Goal: Task Accomplishment & Management: Manage account settings

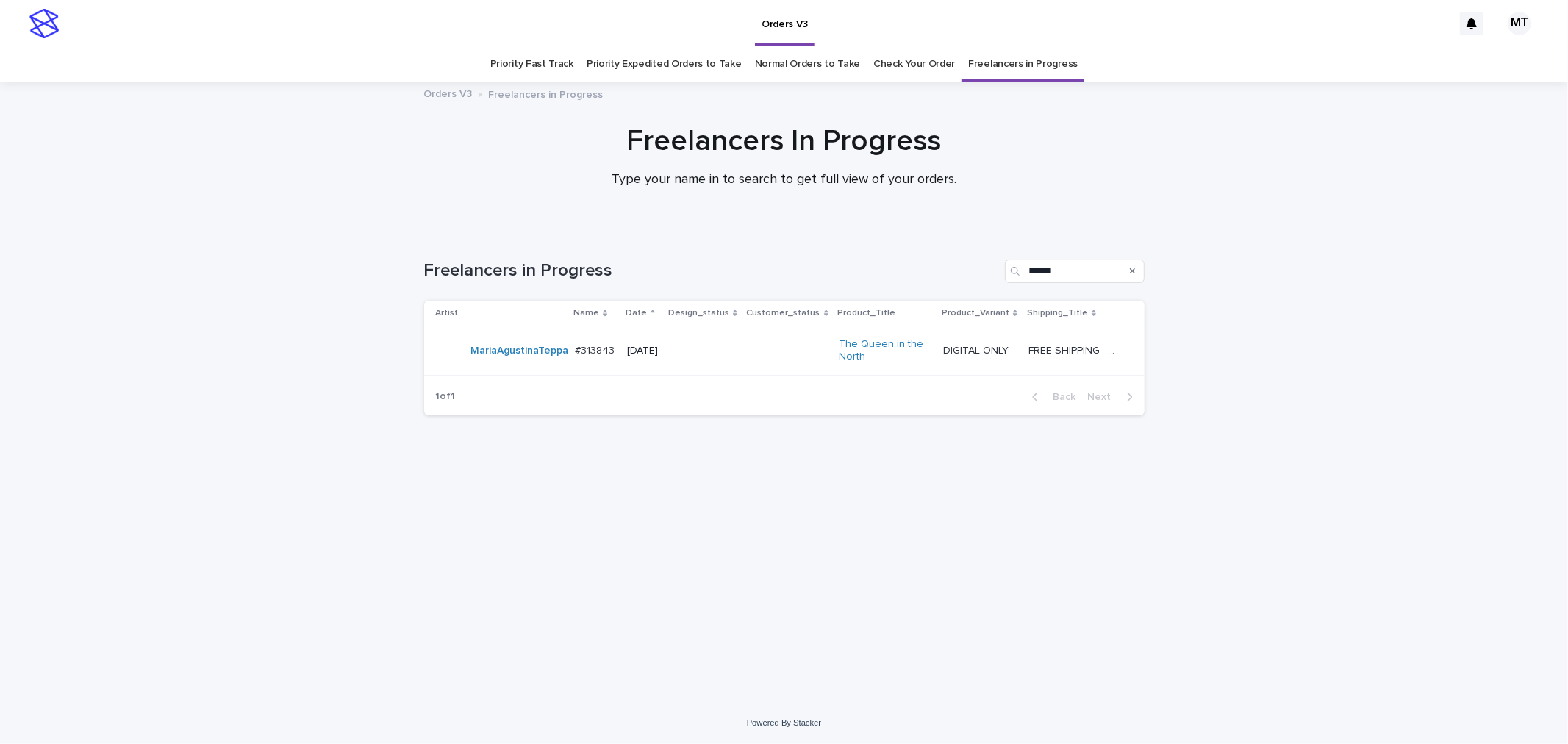
click at [776, 350] on p "-" at bounding box center [788, 351] width 80 height 13
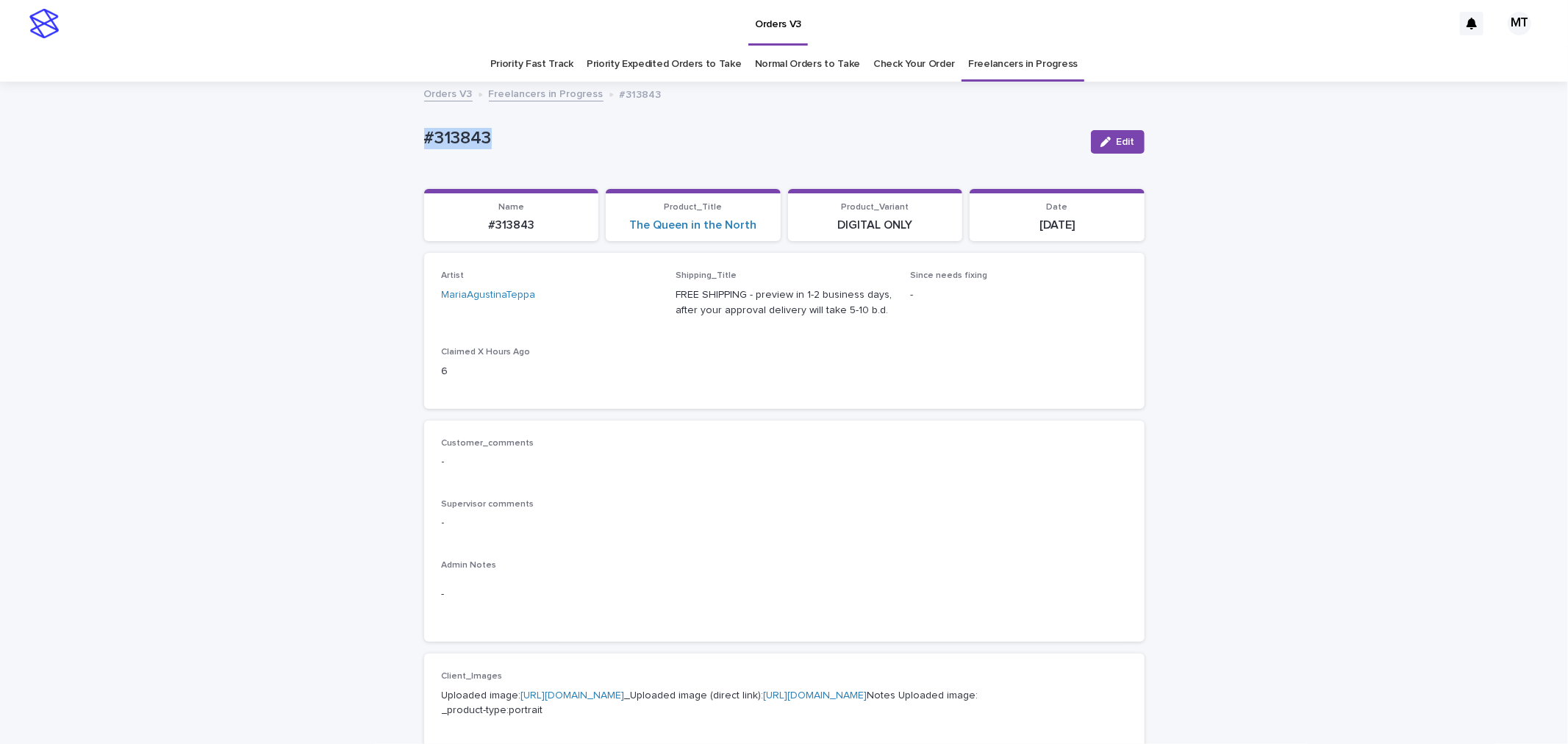
drag, startPoint x: 502, startPoint y: 125, endPoint x: 413, endPoint y: 132, distance: 89.3
click at [416, 132] on div "Loading... Saving… Loading... Saving… #313843 Edit #313843 Edit Sorry, there wa…" at bounding box center [784, 734] width 735 height 1303
copy p "#313843"
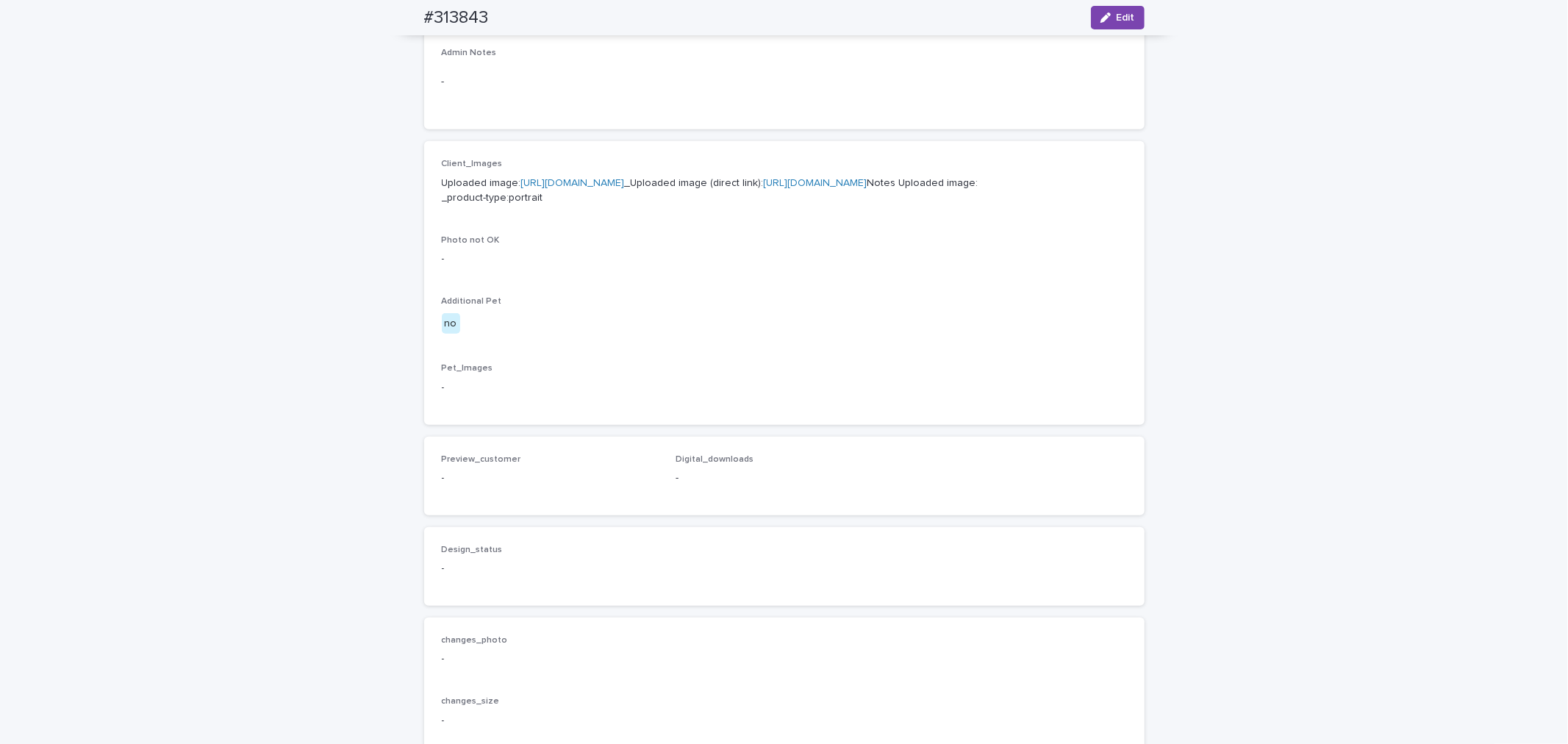
scroll to position [468, 0]
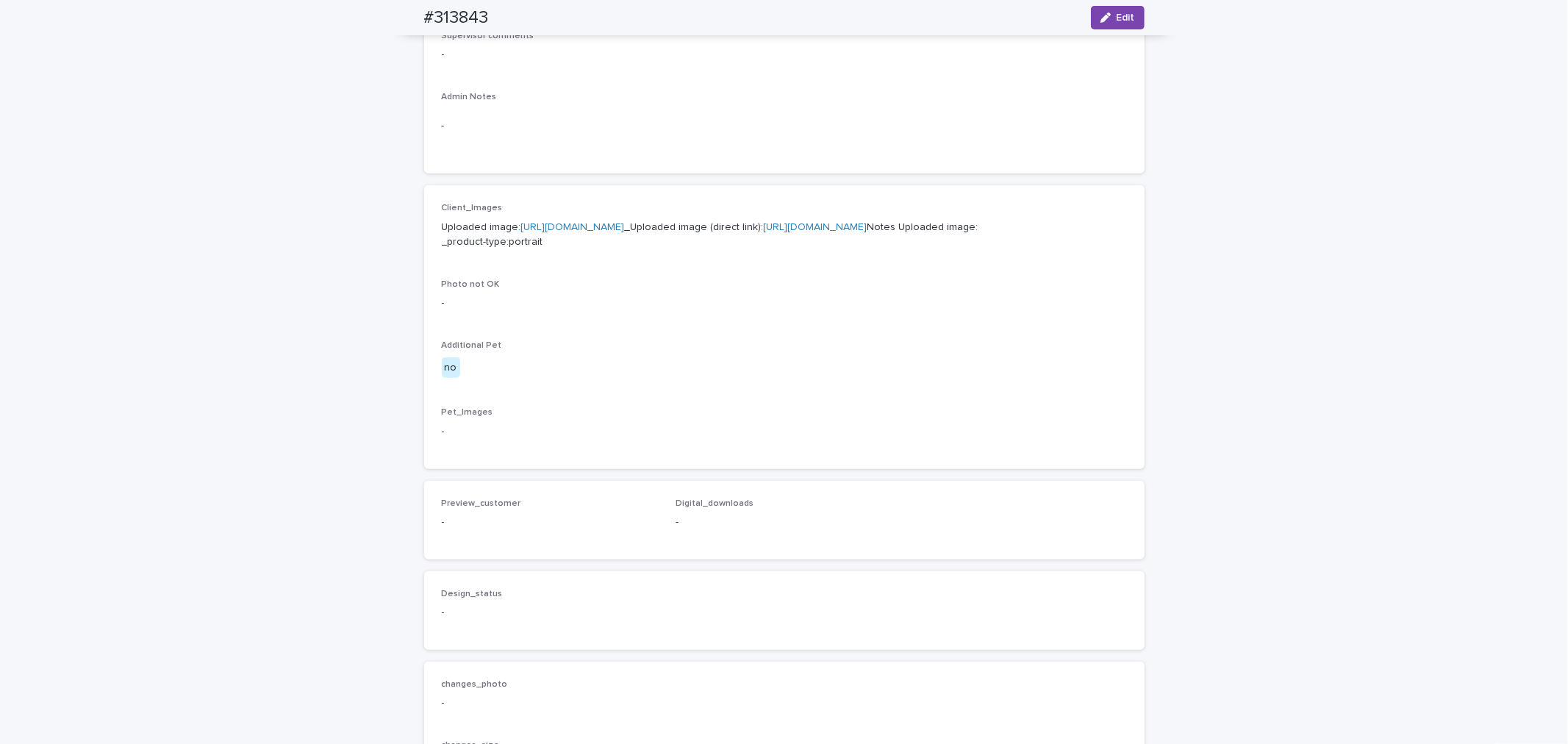
click at [625, 225] on link "[URL][DOMAIN_NAME]" at bounding box center [573, 227] width 104 height 10
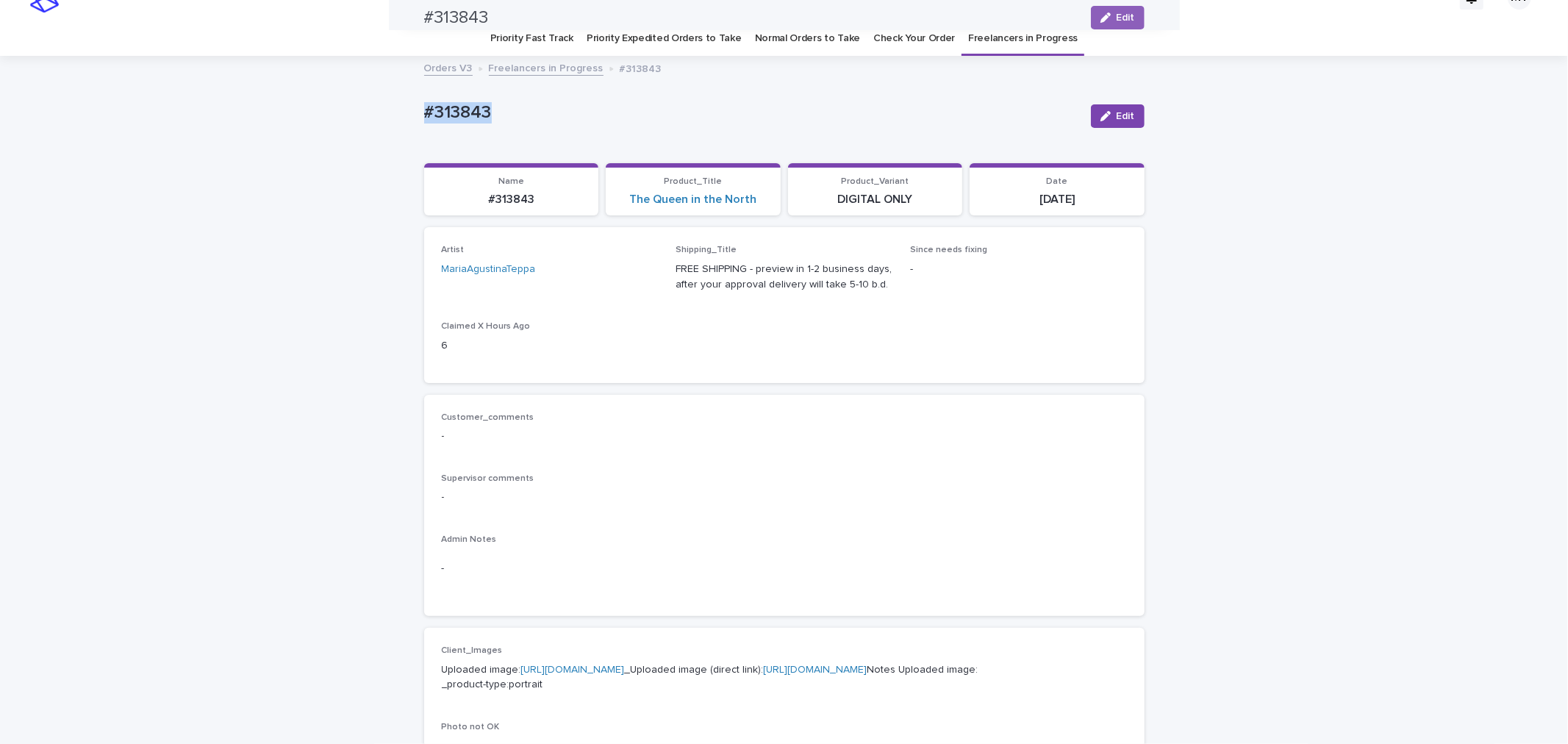
scroll to position [0, 0]
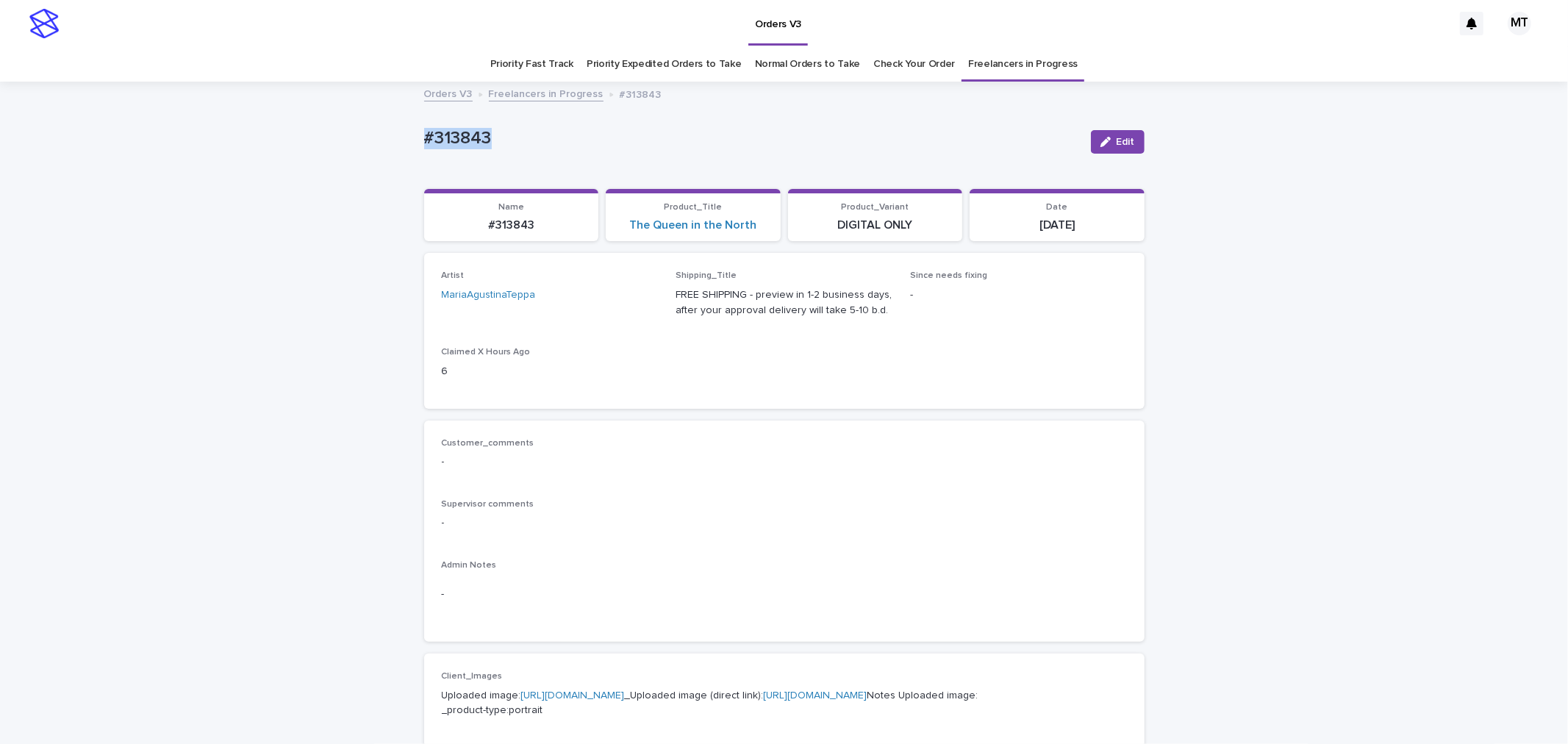
copy p "#313843"
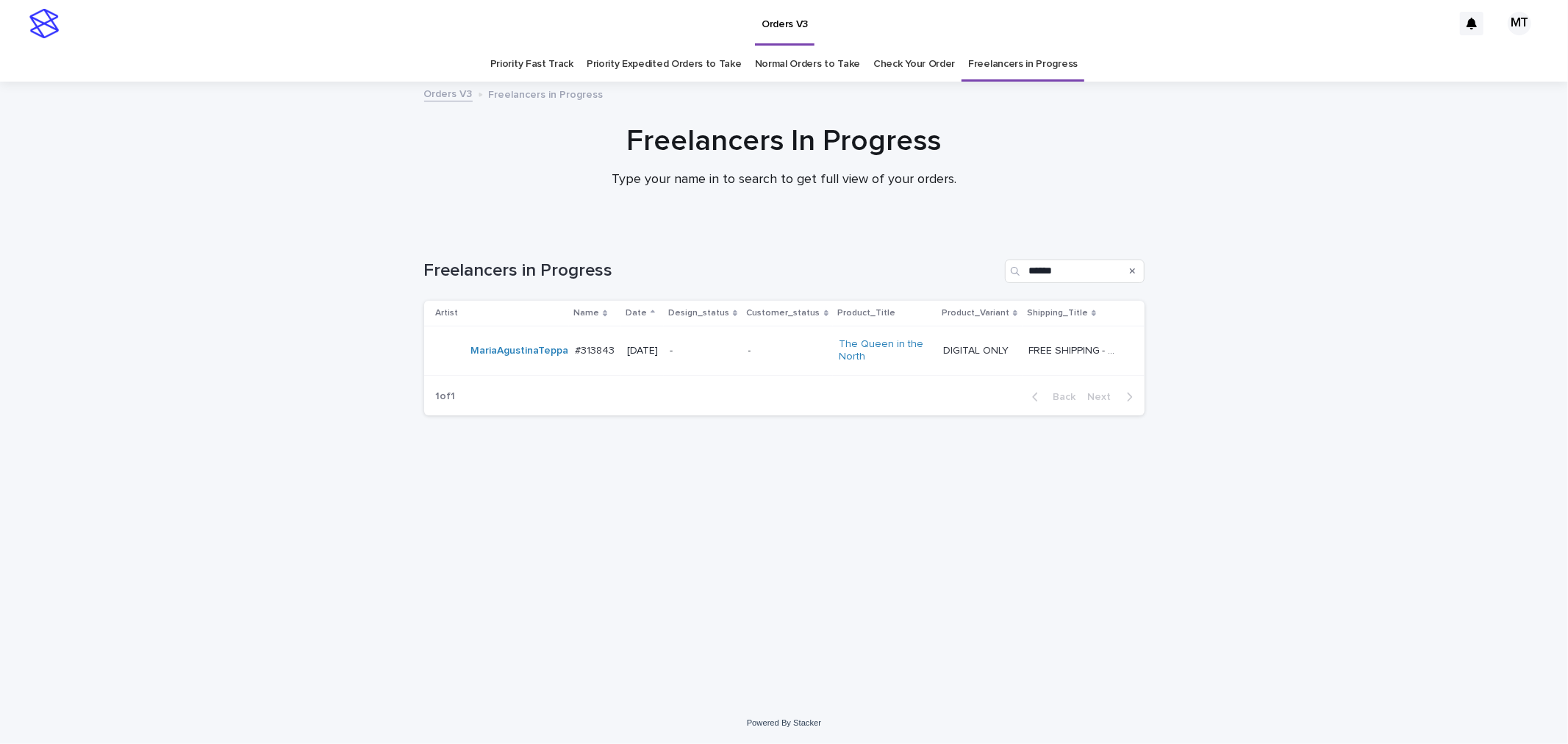
click at [742, 343] on td "-" at bounding box center [703, 351] width 79 height 49
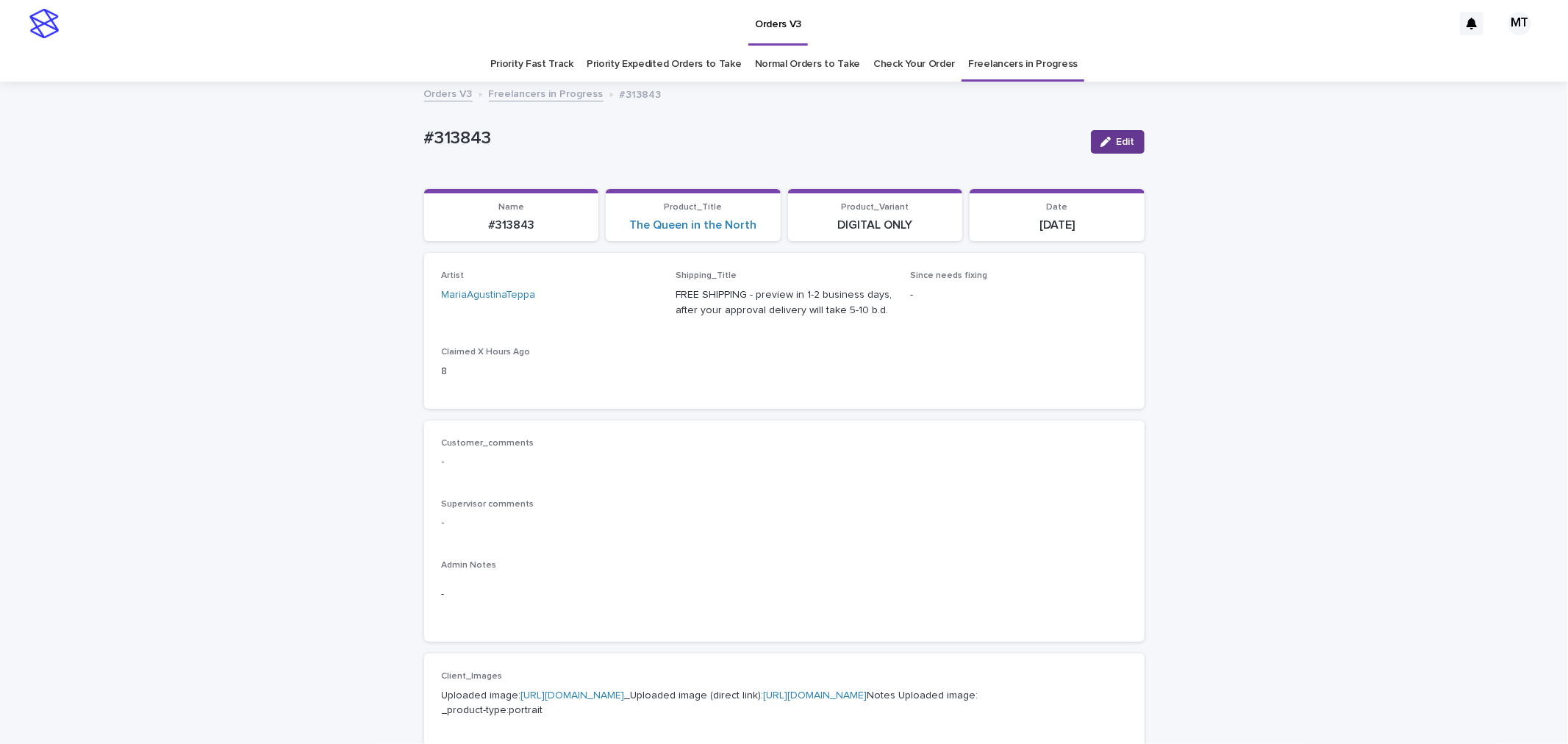
click at [1120, 143] on span "Edit" at bounding box center [1125, 142] width 18 height 10
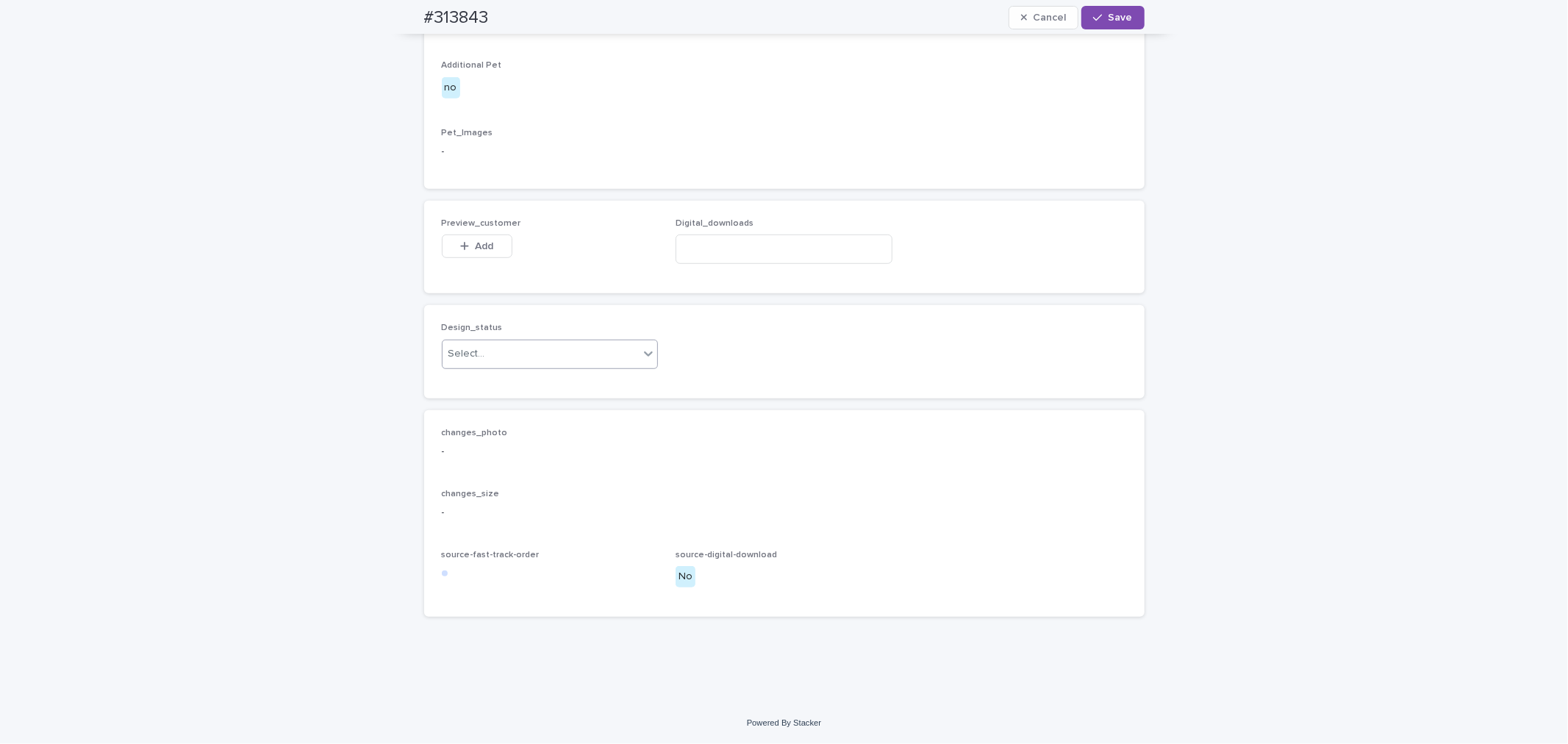
scroll to position [838, 0]
click at [479, 255] on button "Add" at bounding box center [477, 246] width 71 height 24
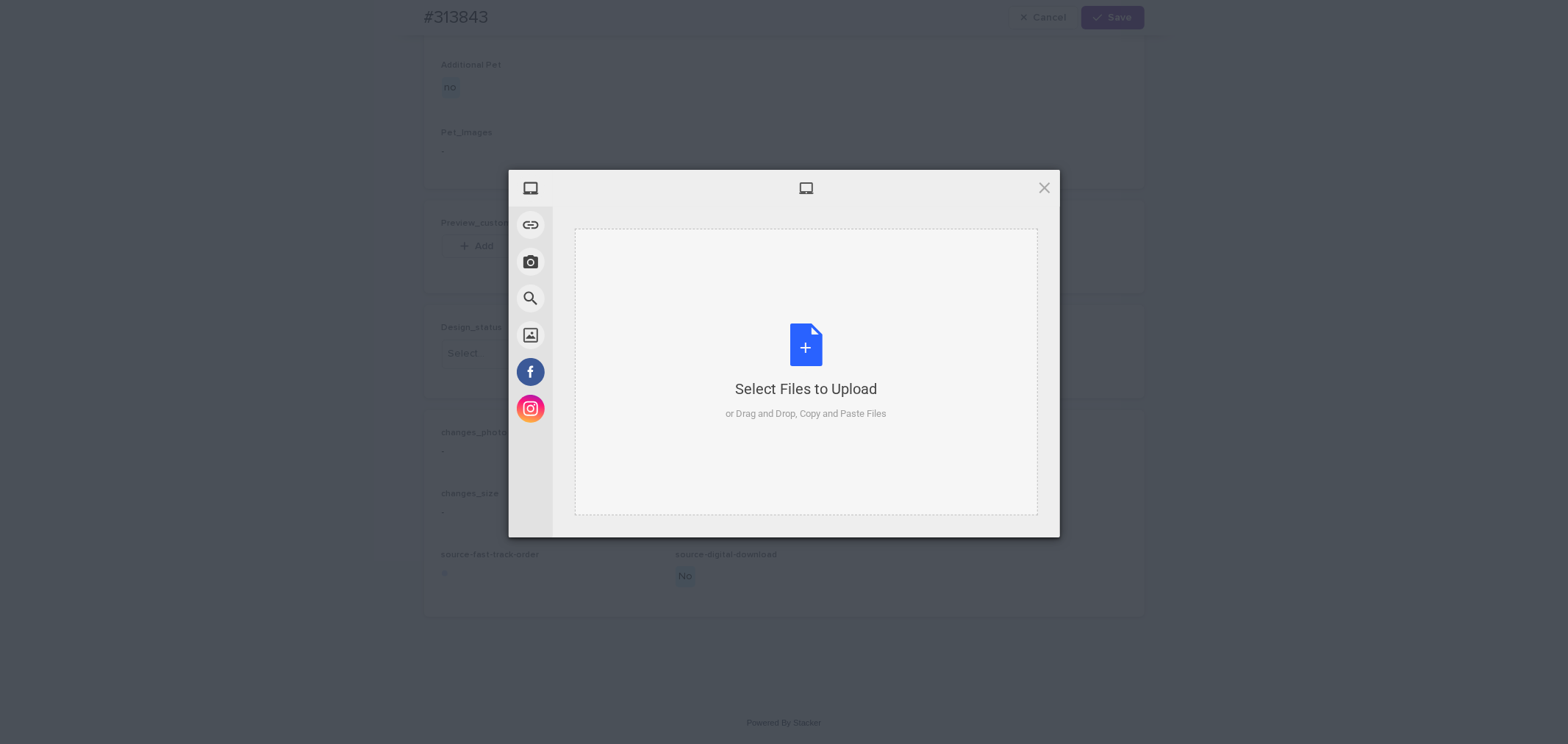
click at [799, 341] on div "Select Files to Upload or Drag and Drop, Copy and Paste Files" at bounding box center [806, 372] width 161 height 98
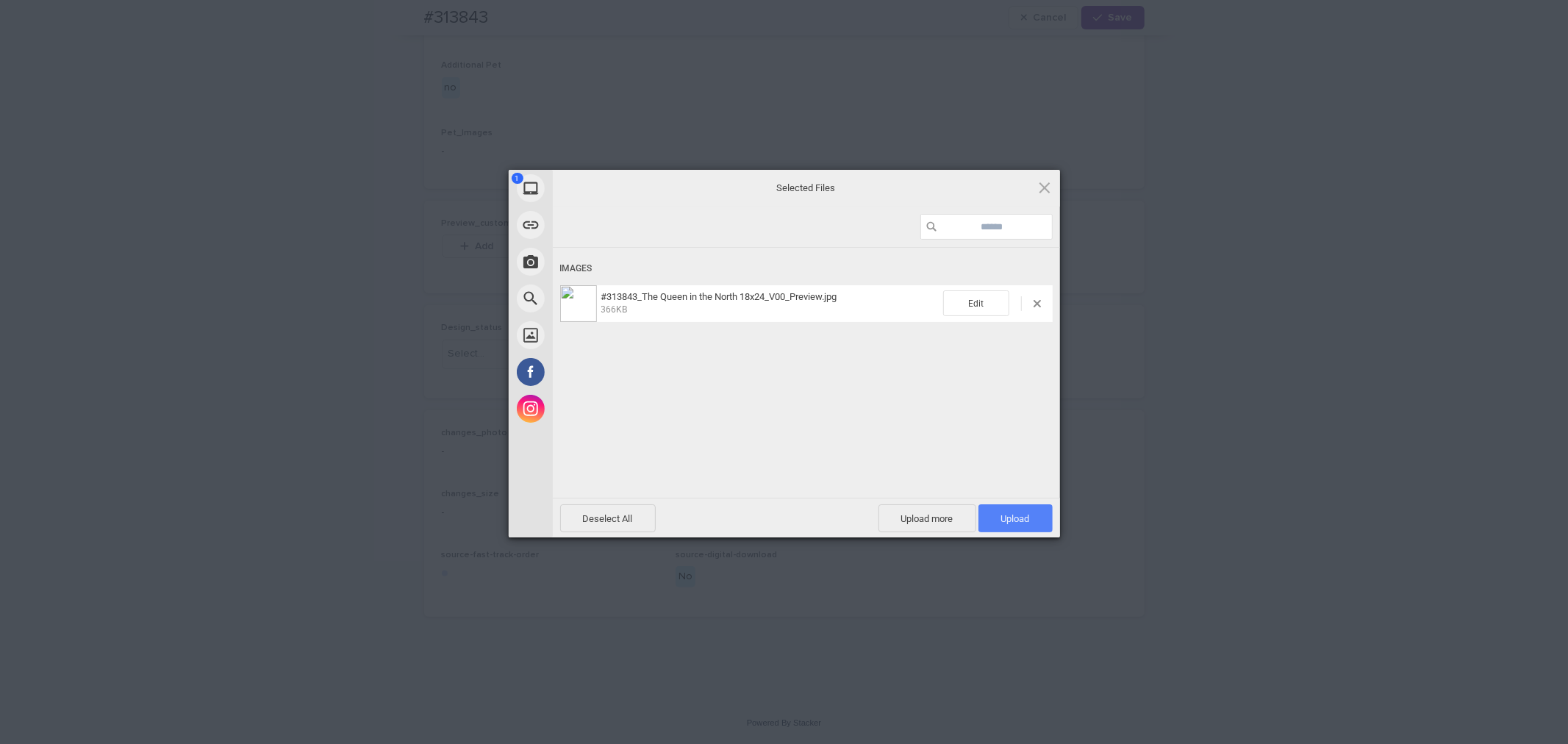
click at [1004, 516] on span "Upload 1" at bounding box center [1015, 519] width 29 height 11
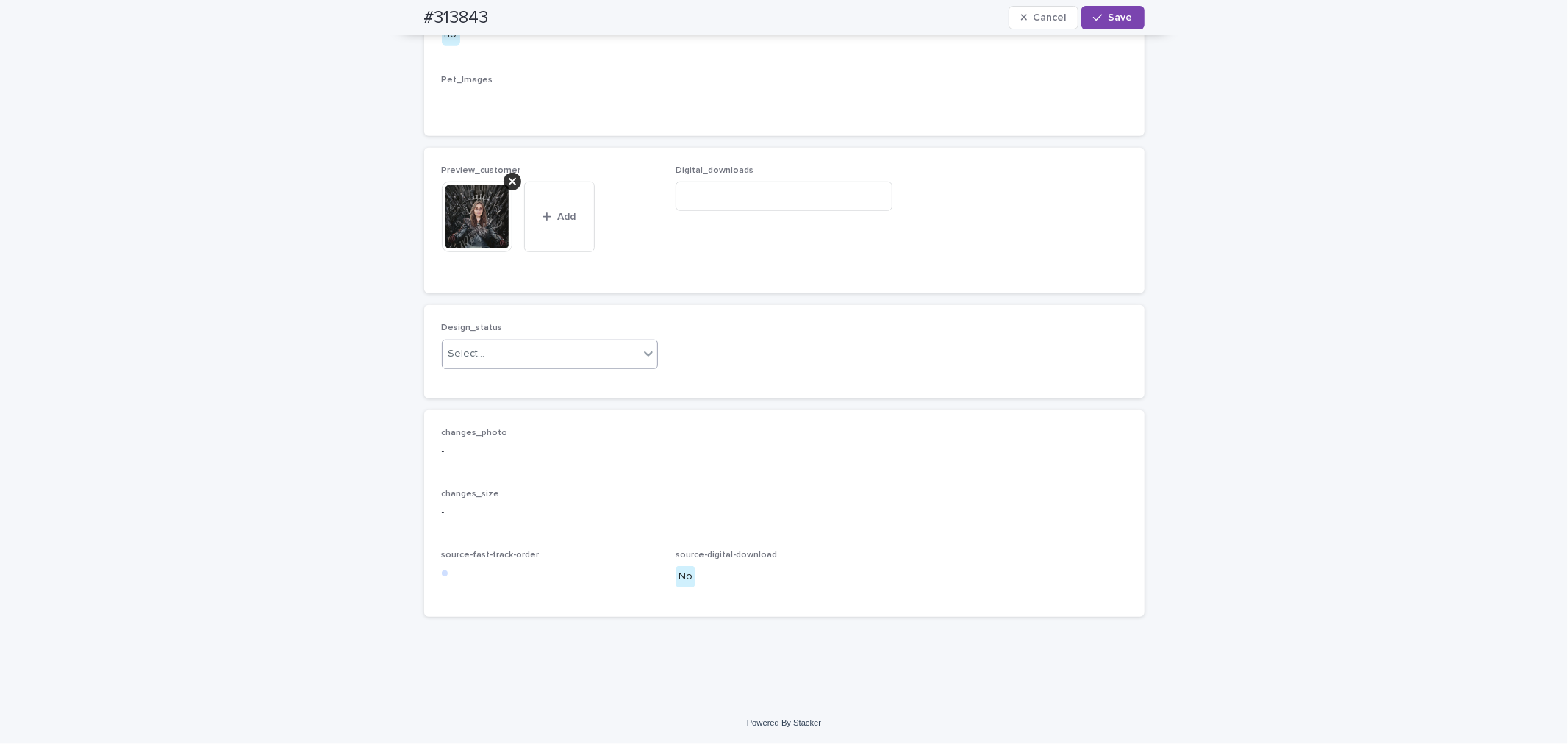
click at [487, 360] on input "text" at bounding box center [487, 354] width 2 height 13
click at [487, 437] on div "Uploaded" at bounding box center [543, 436] width 215 height 25
click at [767, 211] on input at bounding box center [784, 196] width 217 height 29
paste input "**********"
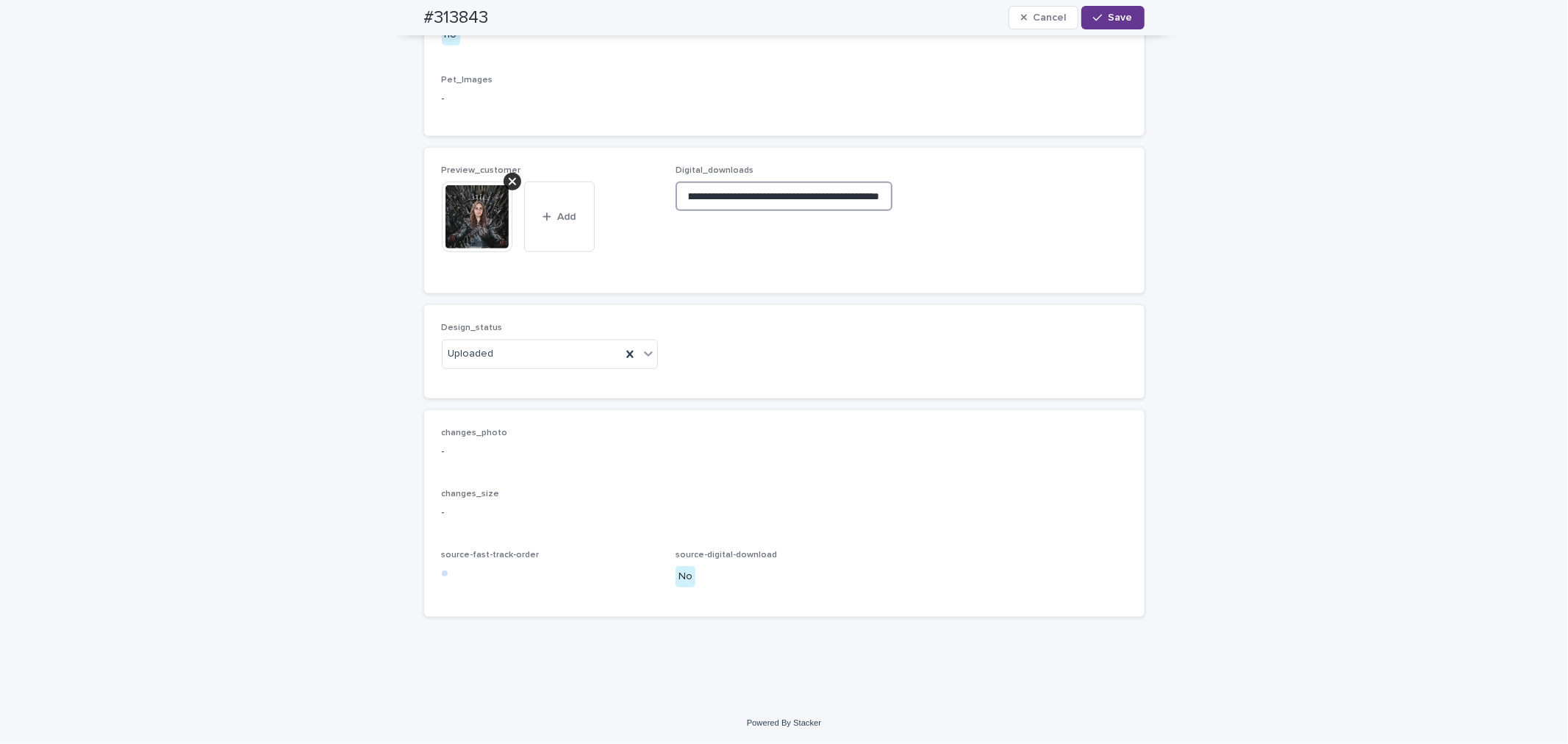
type input "**********"
click at [1120, 10] on button "Save" at bounding box center [1112, 18] width 62 height 24
